Goal: Find specific page/section: Find specific page/section

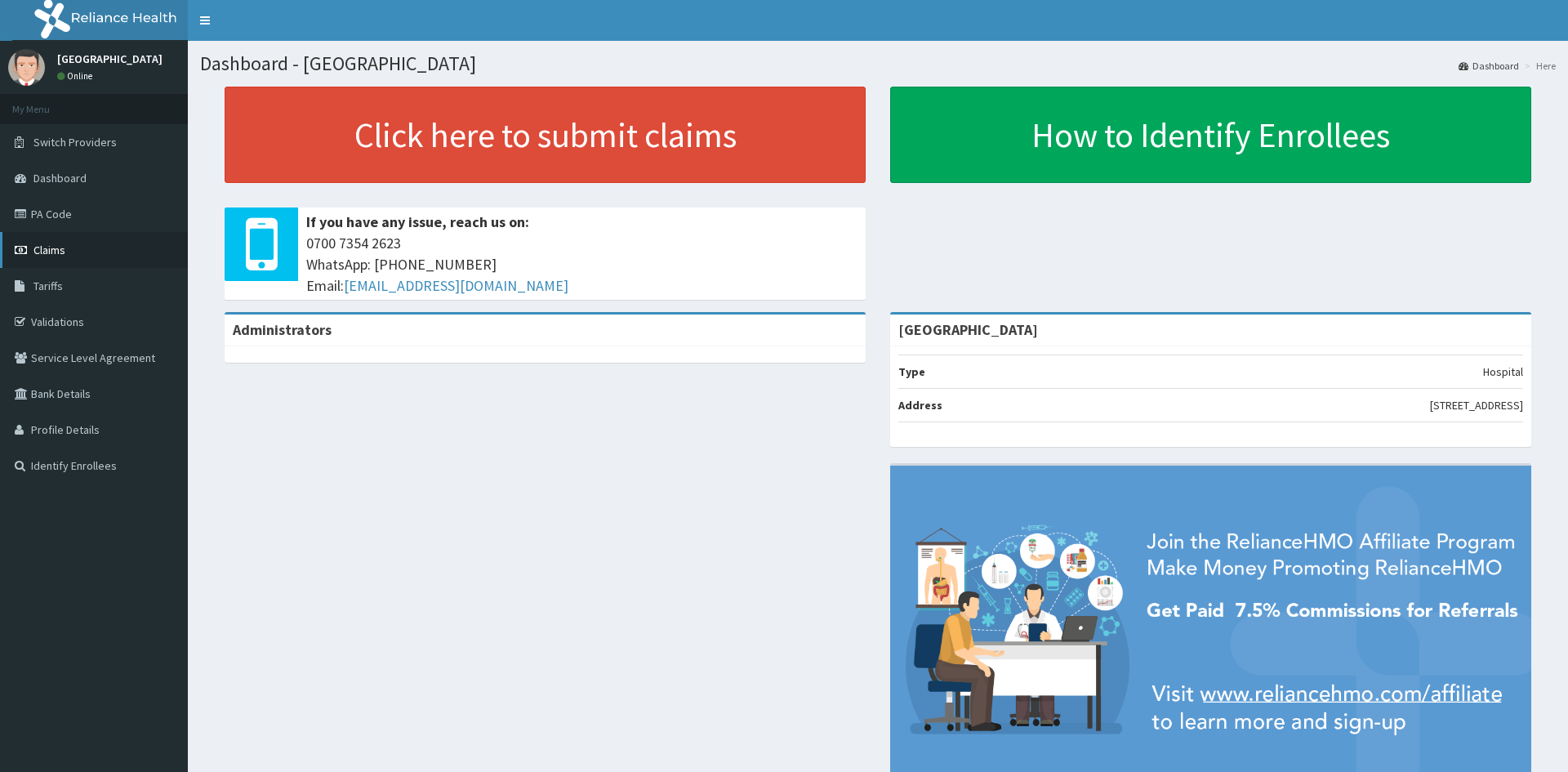
click at [46, 251] on span "Claims" at bounding box center [49, 250] width 32 height 15
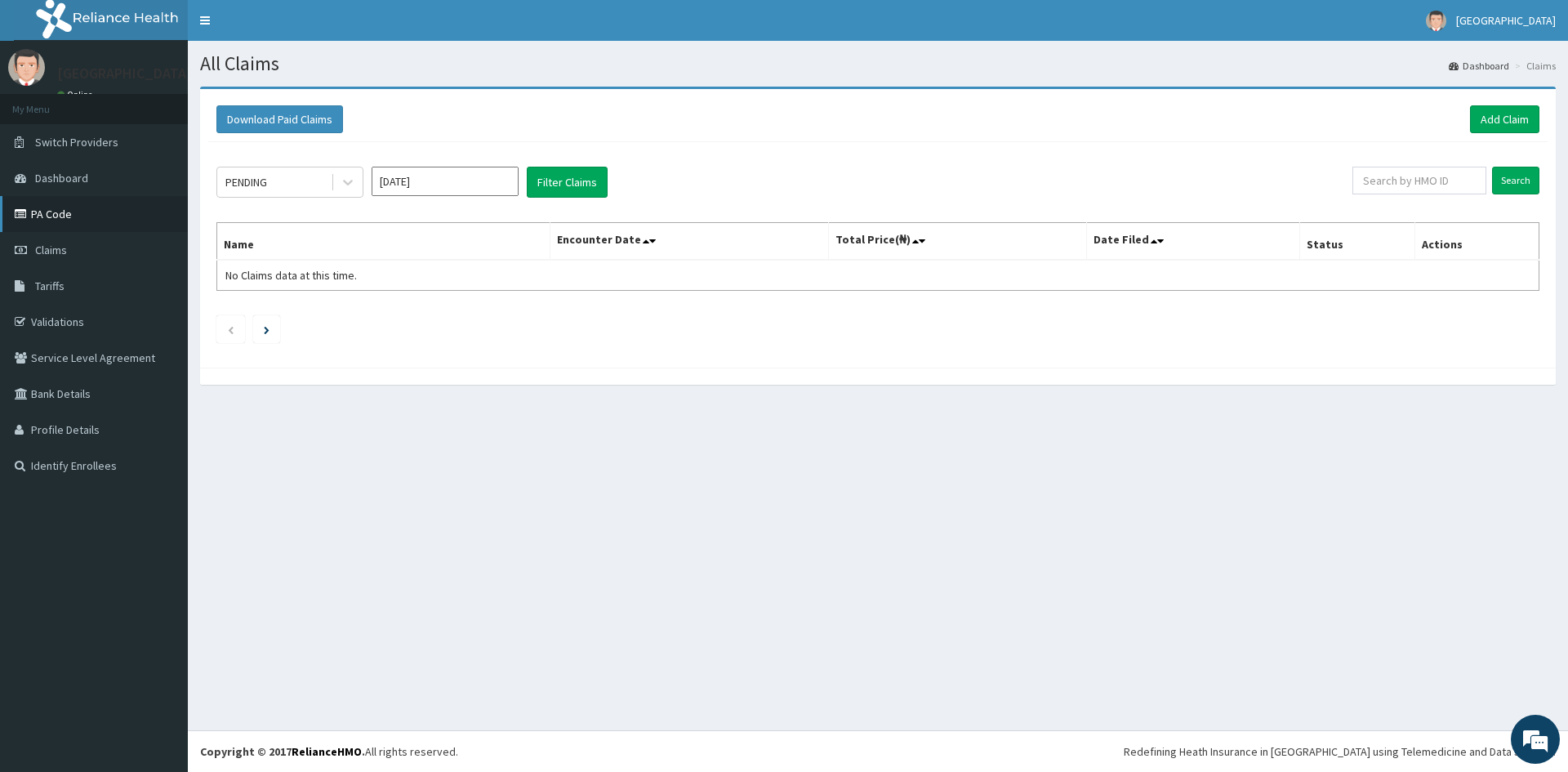
click at [55, 214] on link "PA Code" at bounding box center [93, 214] width 188 height 36
